Goal: Navigation & Orientation: Find specific page/section

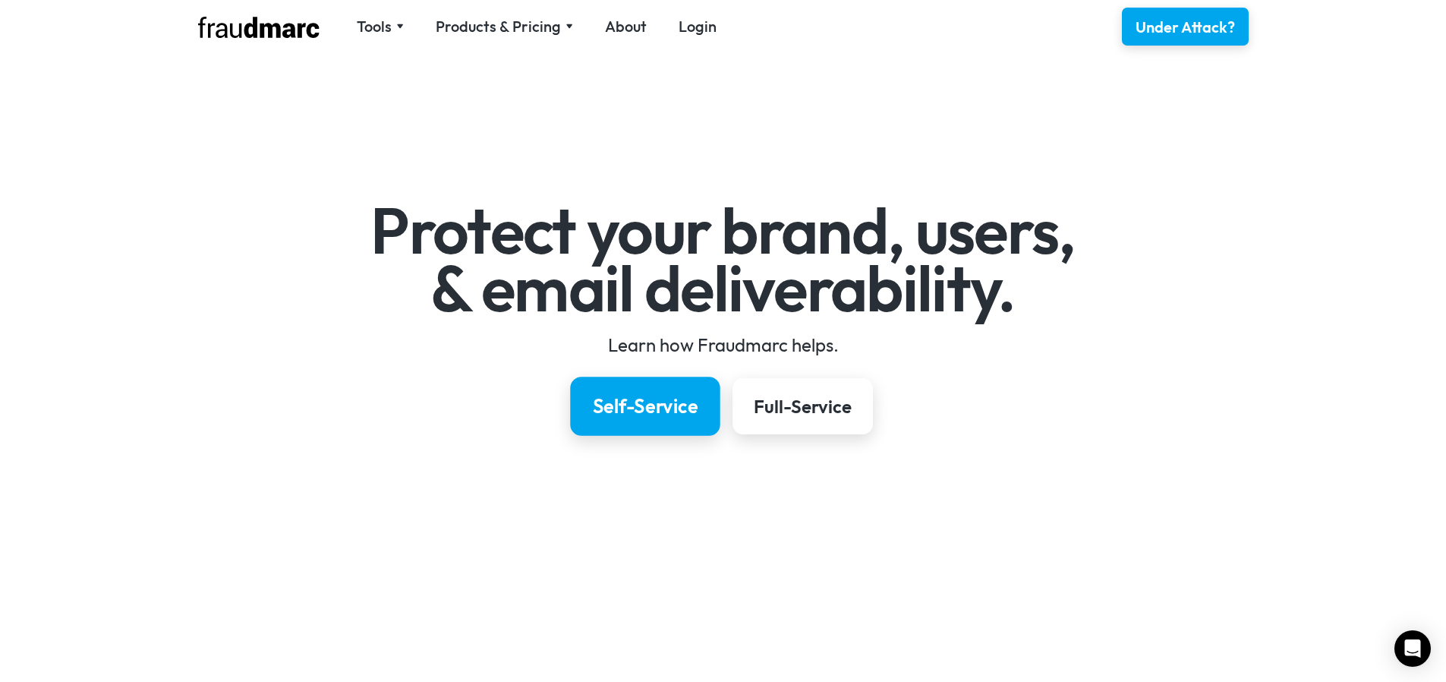
click at [653, 409] on div "Self-Service" at bounding box center [645, 406] width 106 height 26
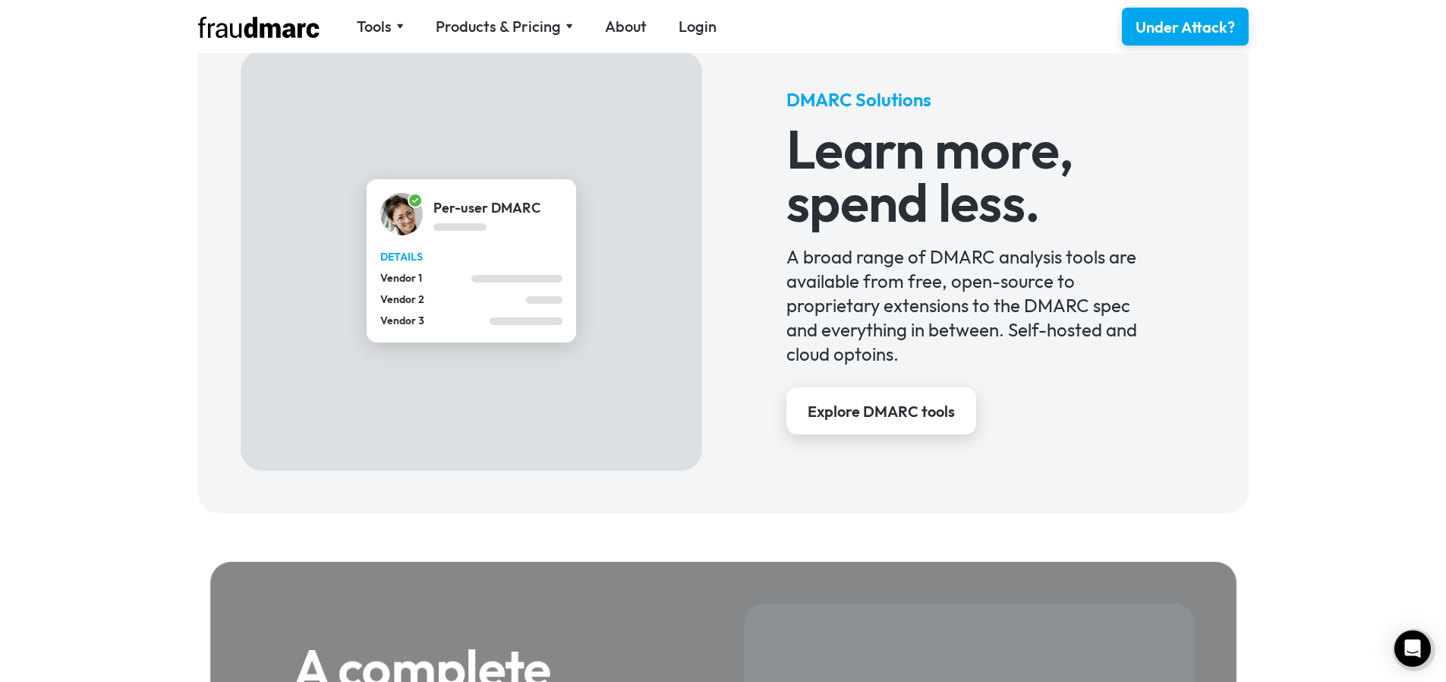
scroll to position [1087, 0]
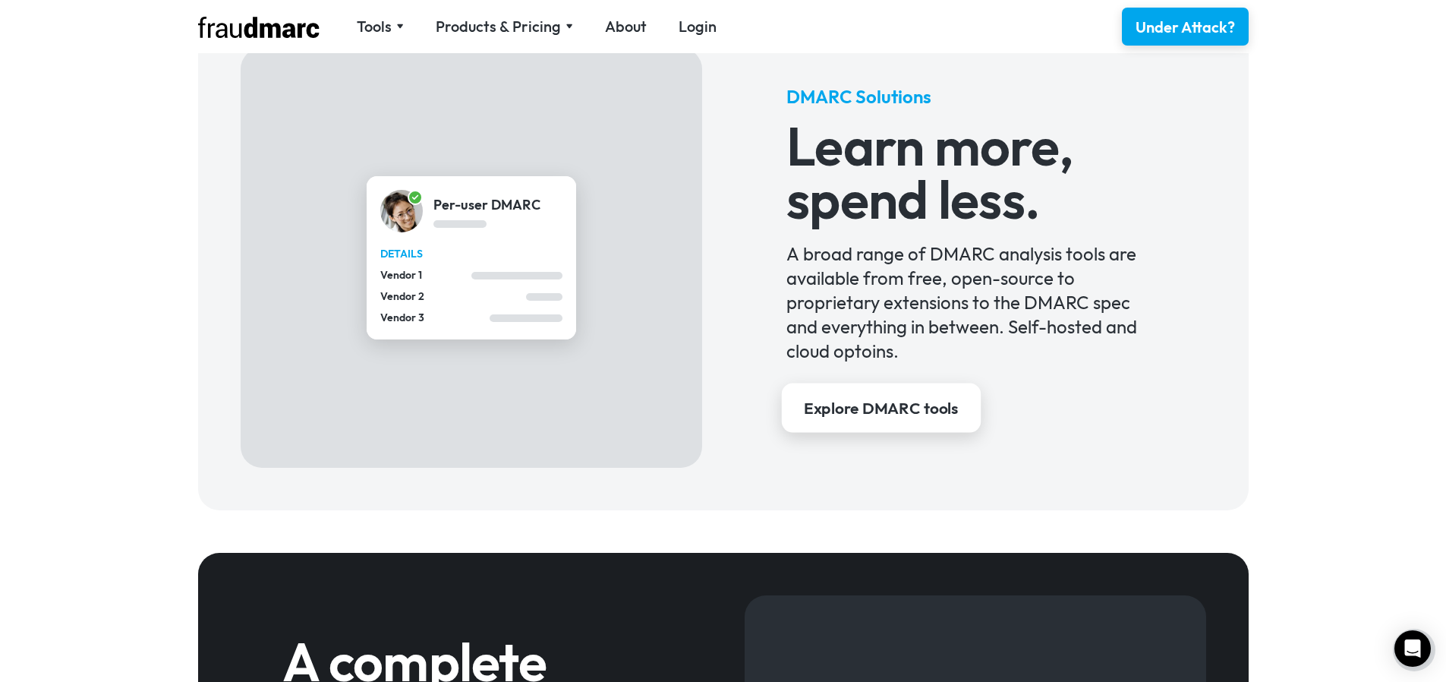
click at [880, 415] on div "Explore DMARC tools" at bounding box center [881, 409] width 155 height 22
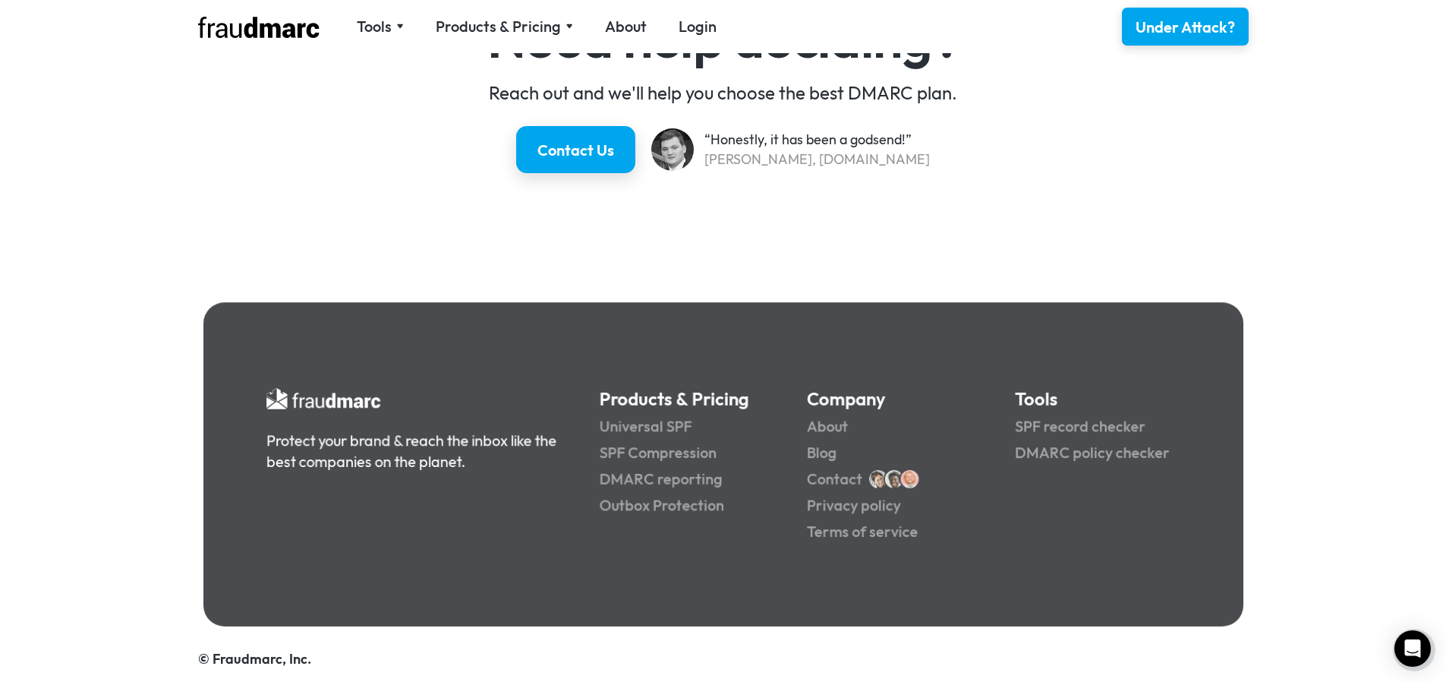
scroll to position [2845, 0]
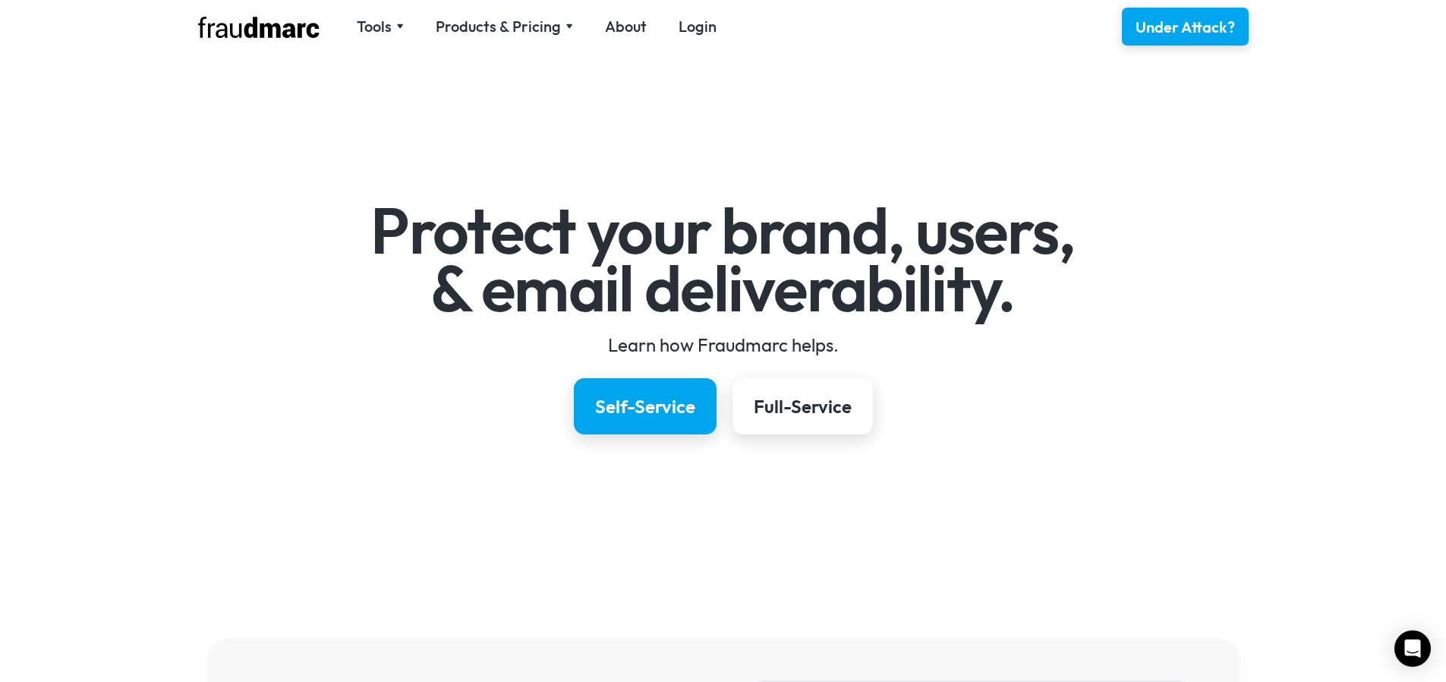
scroll to position [1087, 0]
